Goal: Information Seeking & Learning: Learn about a topic

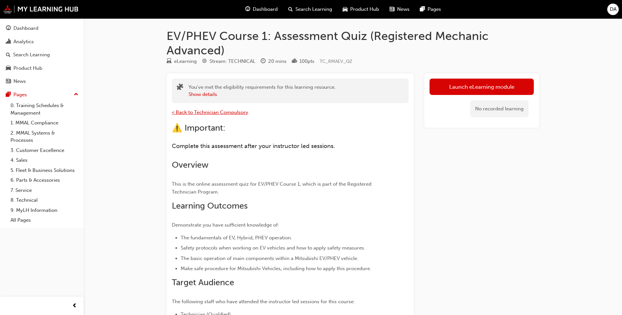
click at [235, 113] on span "< Back to Technician Compulsory" at bounding box center [210, 113] width 76 height 6
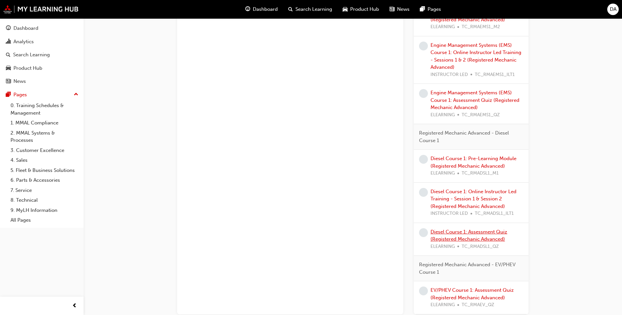
scroll to position [523, 0]
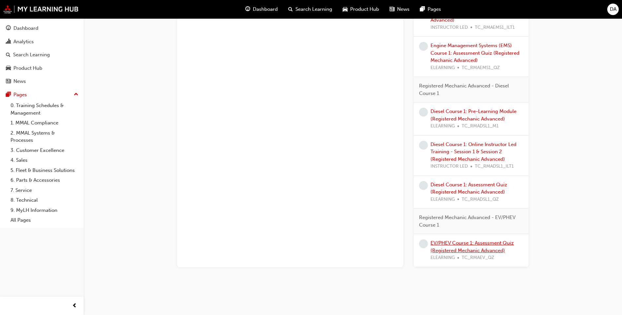
click at [458, 245] on link "EV/PHEV Course 1: Assessment Quiz (Registered Mechanic Advanced)" at bounding box center [472, 246] width 83 height 13
